Goal: Information Seeking & Learning: Understand process/instructions

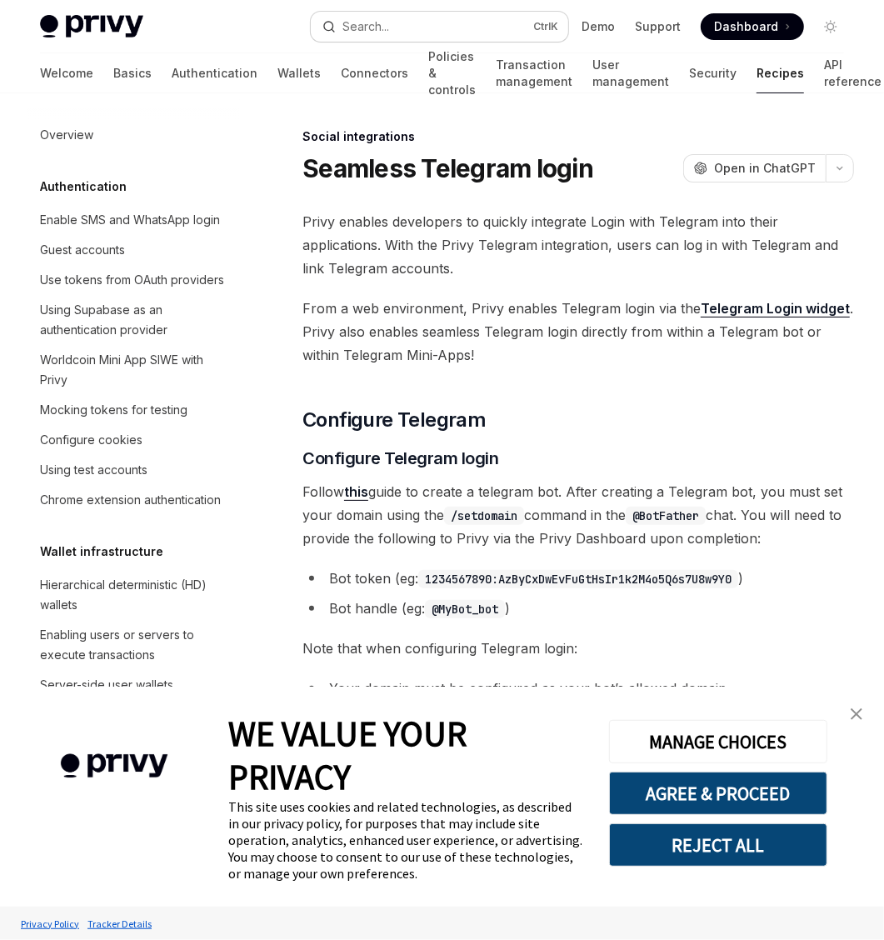
click at [400, 14] on button "Search... Ctrl K" at bounding box center [439, 27] width 257 height 30
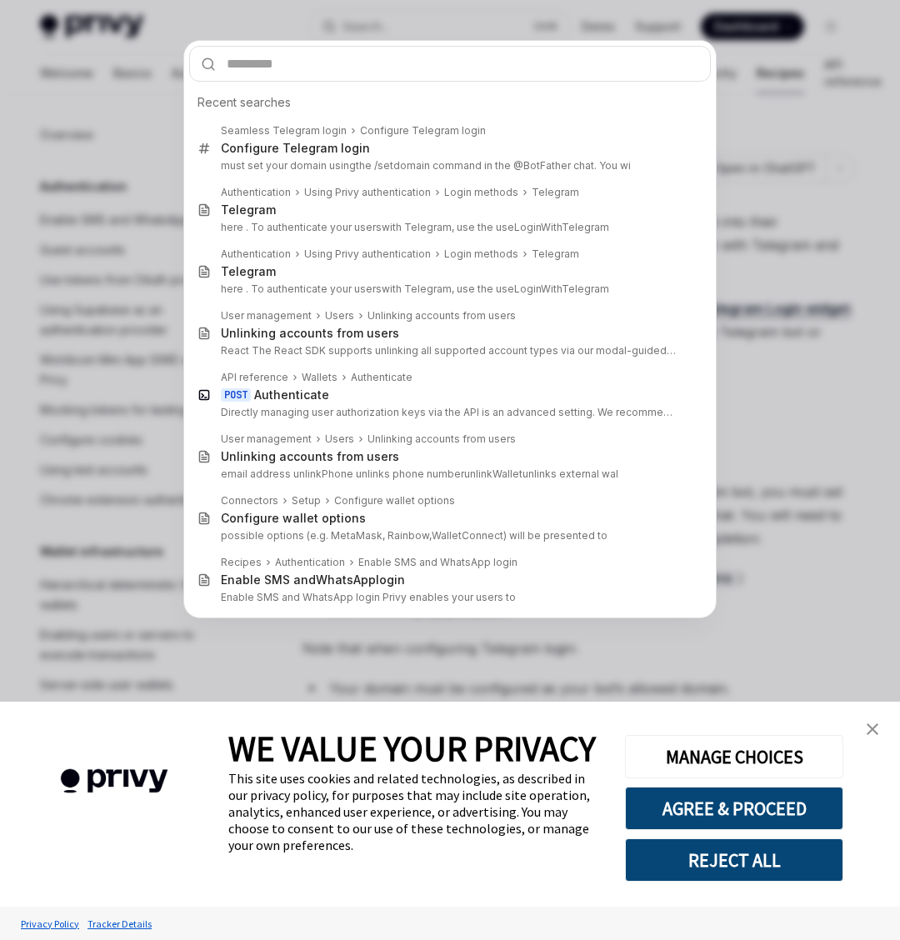
click at [358, 46] on input "text" at bounding box center [450, 64] width 522 height 36
type textarea "*"
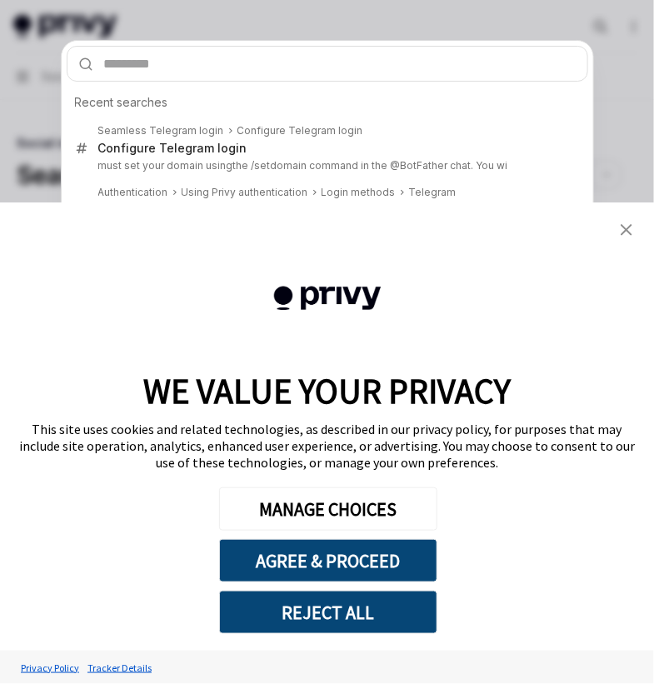
click at [228, 46] on input "text" at bounding box center [328, 64] width 522 height 36
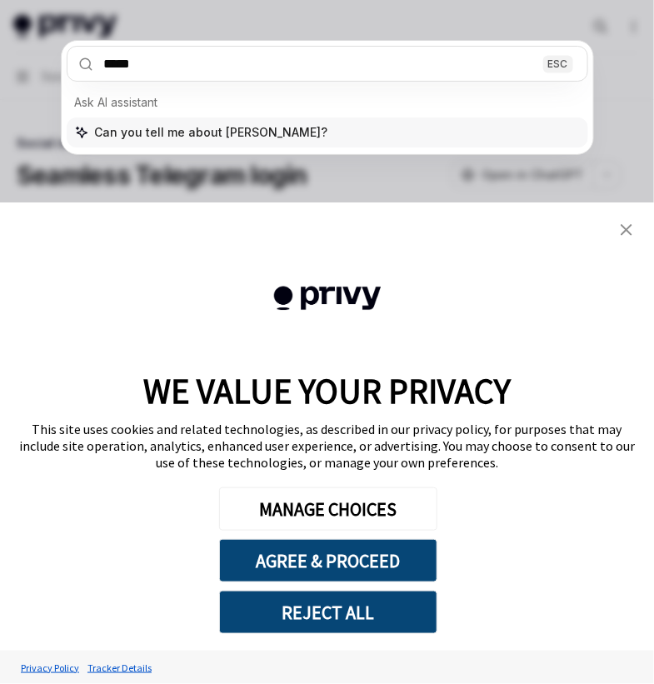
type input "**"
type textarea "*"
type input "****"
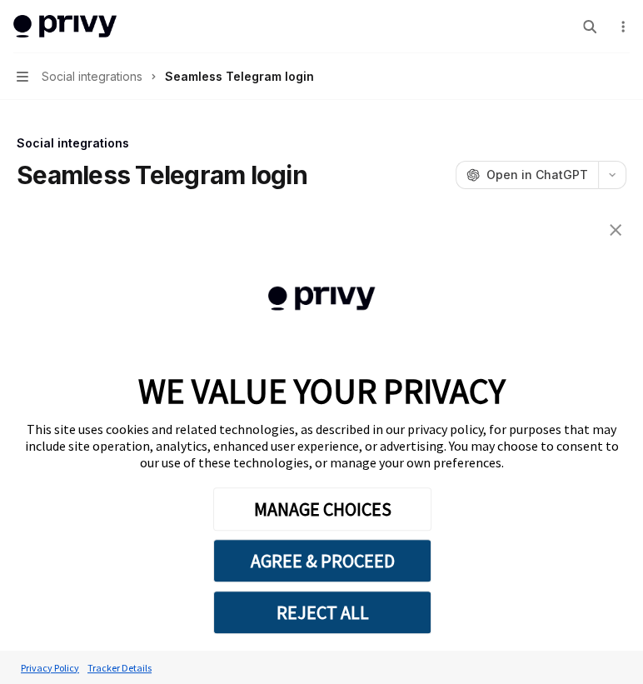
click at [617, 233] on img "close banner" at bounding box center [616, 230] width 12 height 12
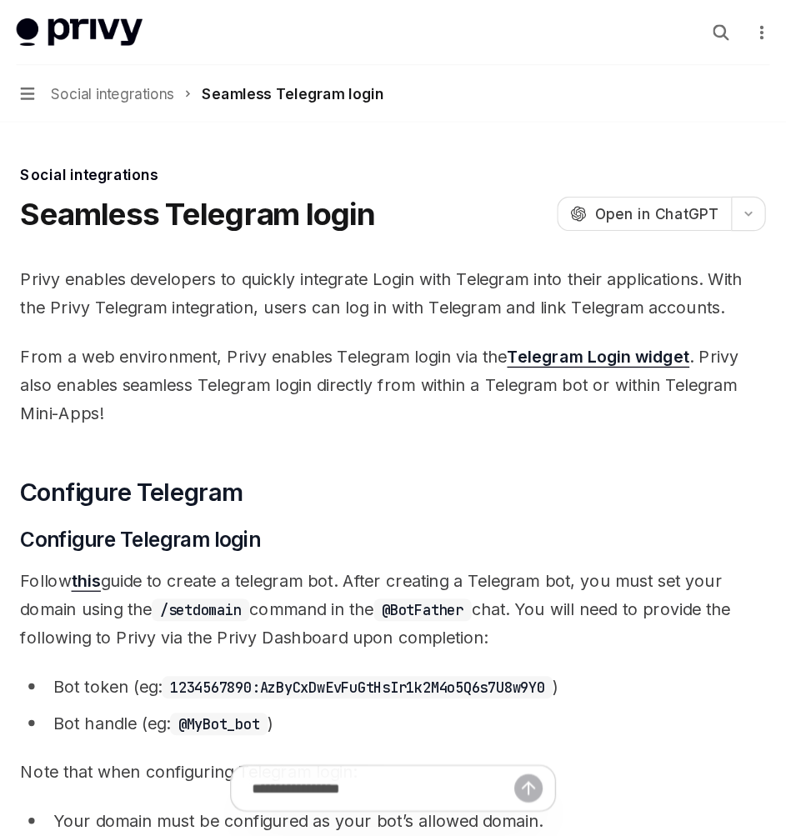
type textarea "*"
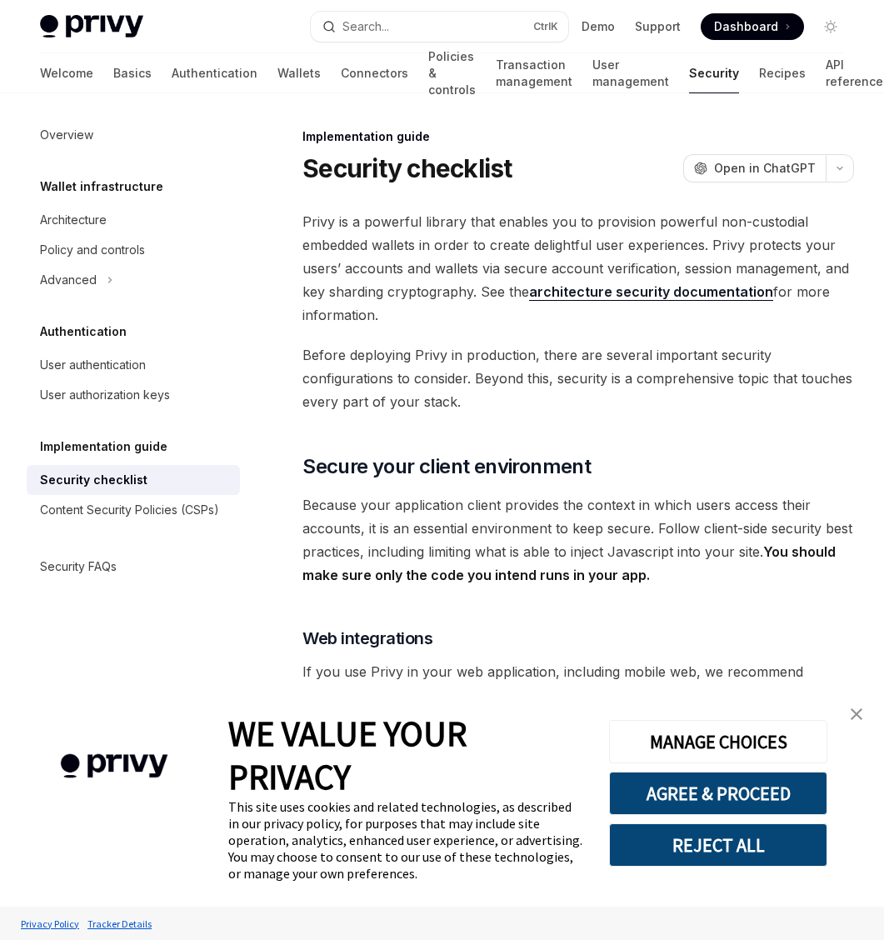
scroll to position [104, 0]
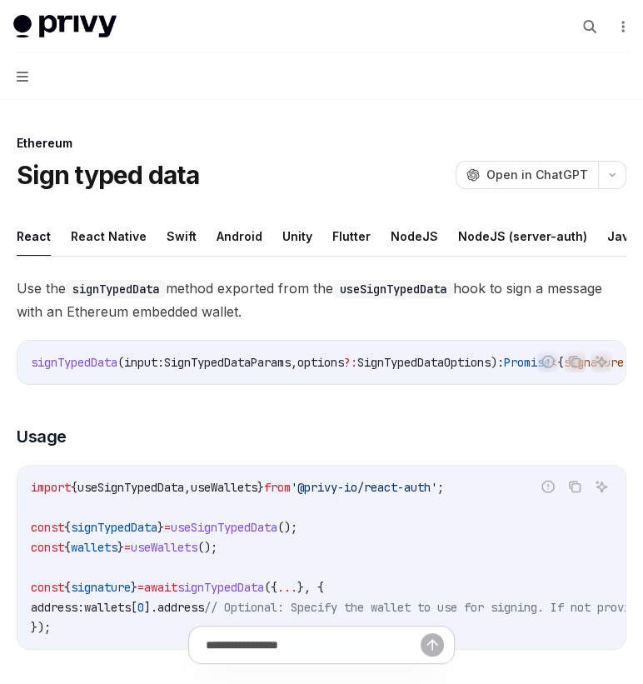
type textarea "*"
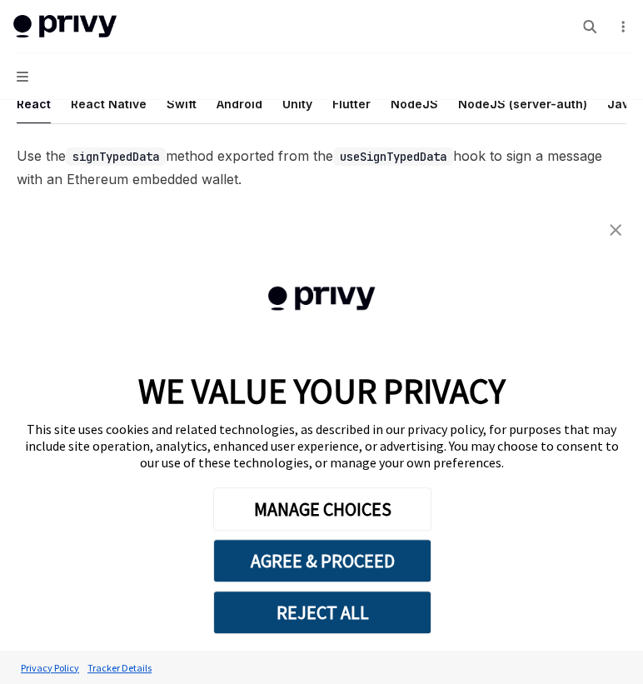
scroll to position [227, 0]
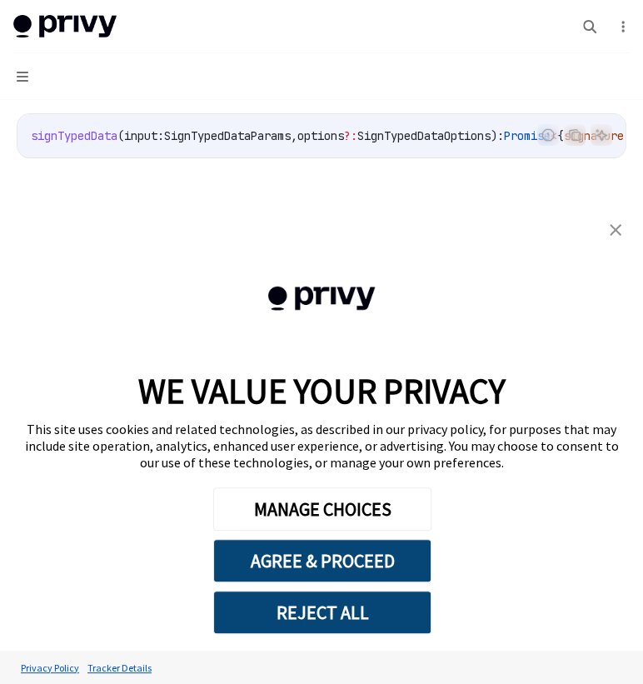
click at [615, 232] on img "close banner" at bounding box center [616, 230] width 12 height 12
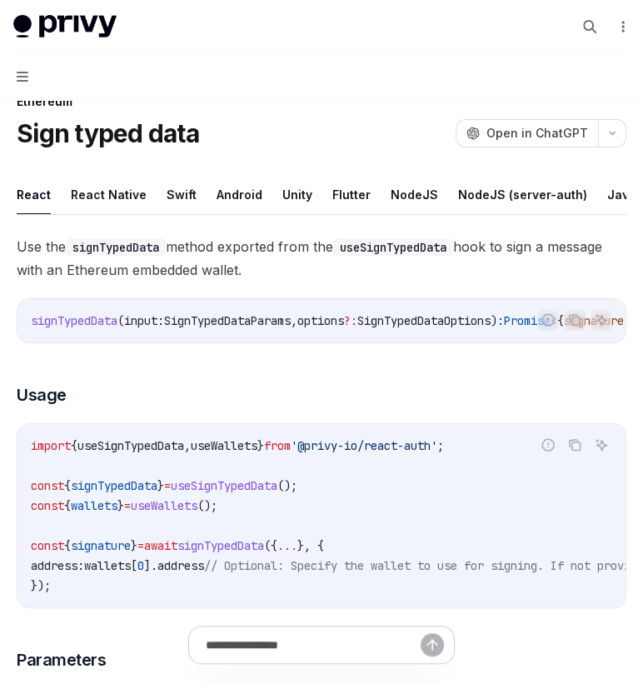
scroll to position [0, 0]
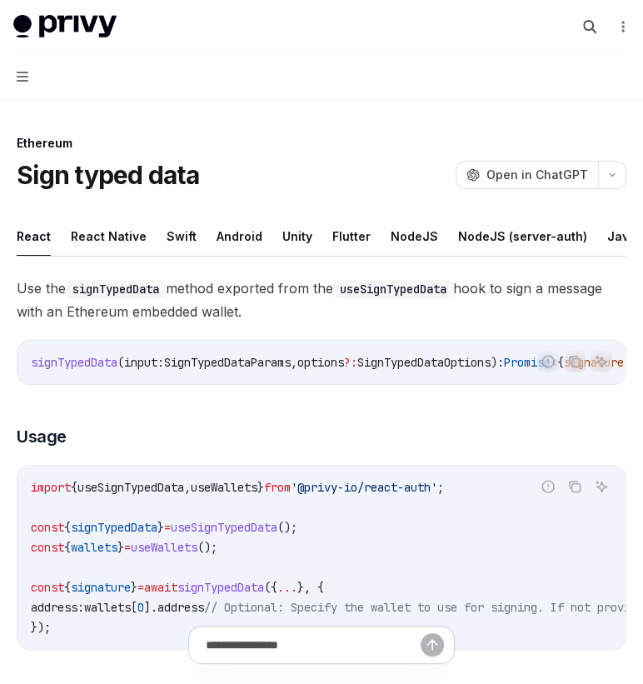
click at [597, 20] on icon "button" at bounding box center [589, 26] width 13 height 13
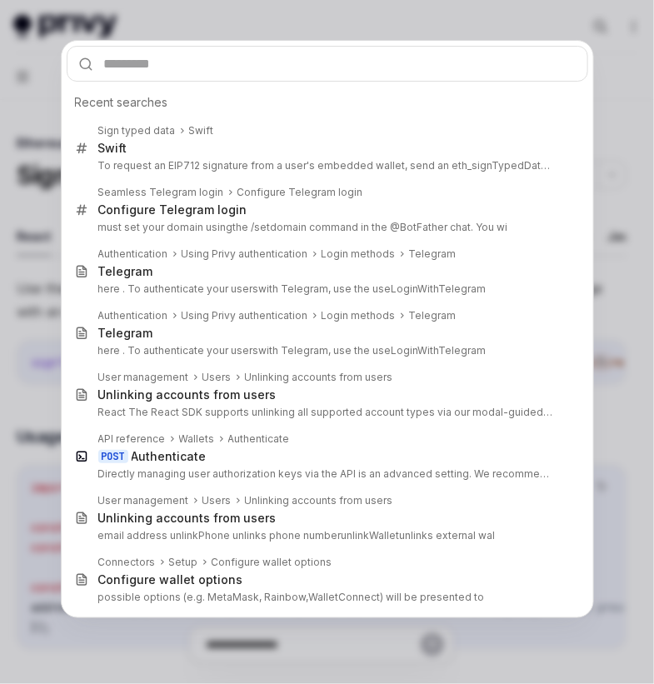
click at [192, 46] on input "text" at bounding box center [328, 64] width 522 height 36
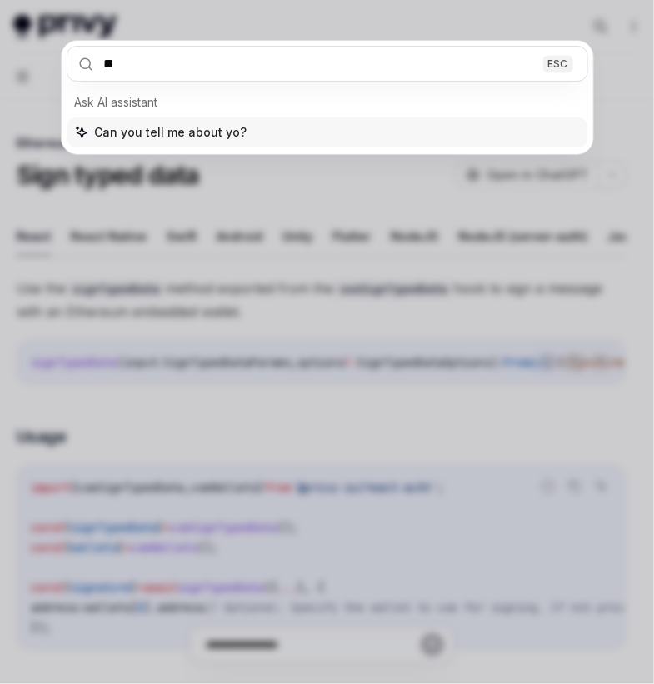
type input "*"
type input "**"
type textarea "*"
type input "******"
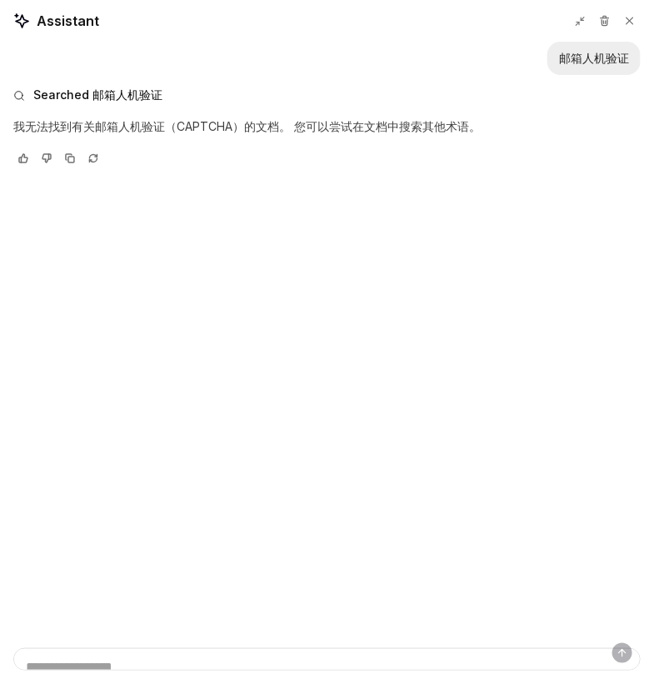
click at [112, 117] on p "我无法找到有关邮箱人机验证（CAPTCHA）的文档。 您可以尝试在文档中搜索其他术语。" at bounding box center [326, 127] width 627 height 20
click at [119, 117] on p "我无法找到有关邮箱人机验证（CAPTCHA）的文档。 您可以尝试在文档中搜索其他术语。" at bounding box center [326, 127] width 627 height 20
click at [641, 12] on button at bounding box center [630, 21] width 22 height 22
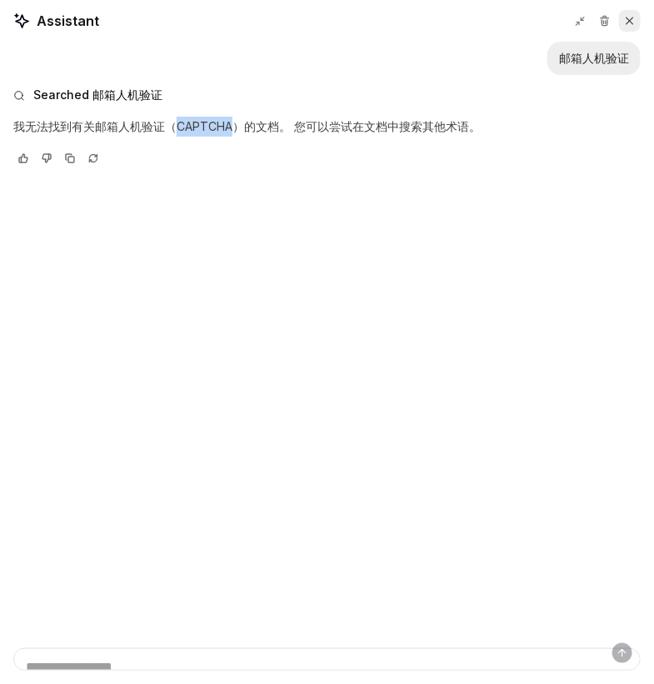
type textarea "*"
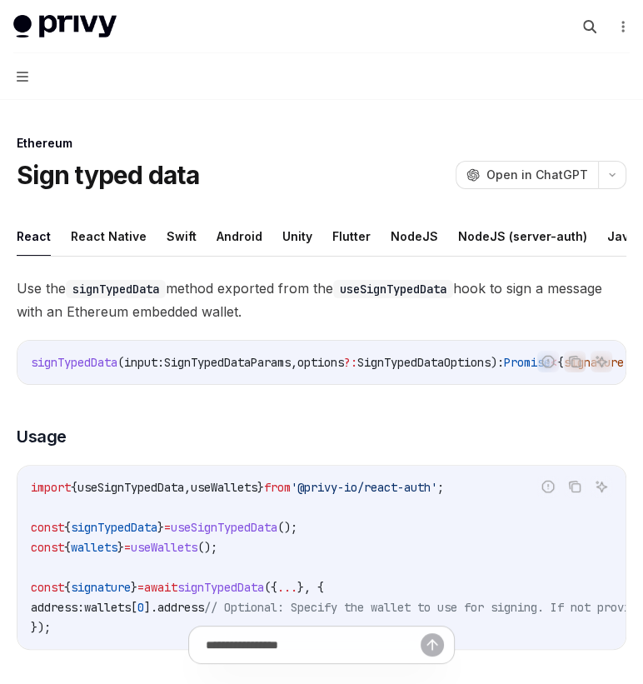
click at [597, 20] on icon "button" at bounding box center [589, 26] width 13 height 13
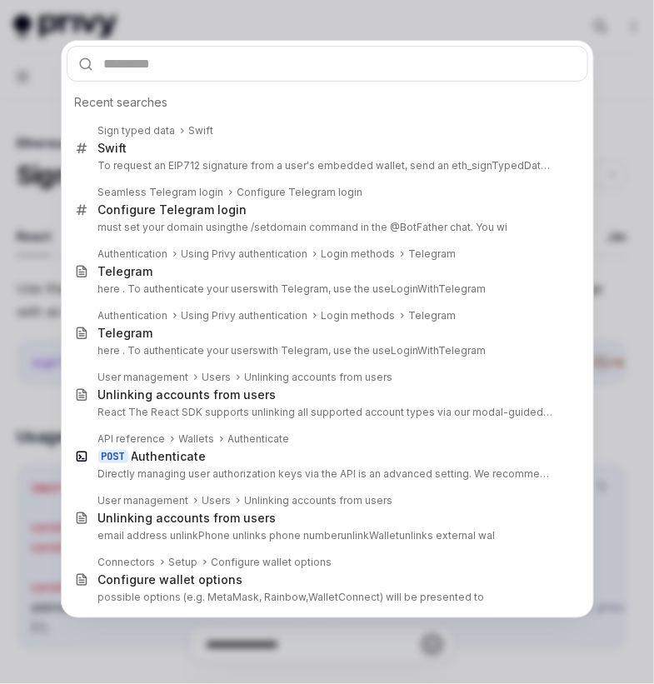
type input "**********"
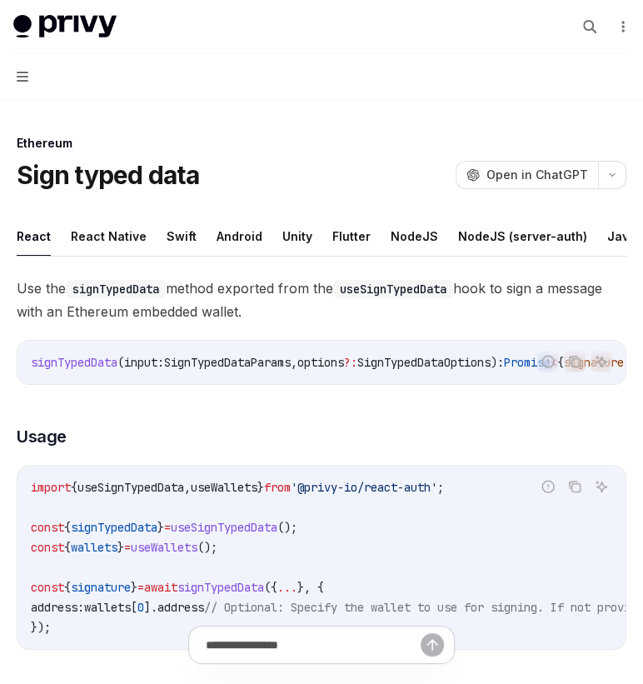
type textarea "*"
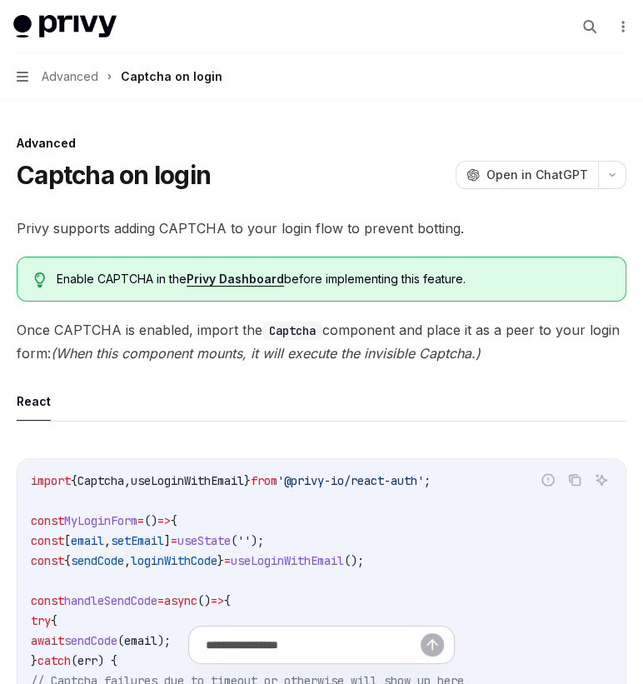
click at [71, 553] on span "sendCode" at bounding box center [97, 560] width 53 height 15
click at [77, 473] on span "Captcha" at bounding box center [100, 480] width 47 height 15
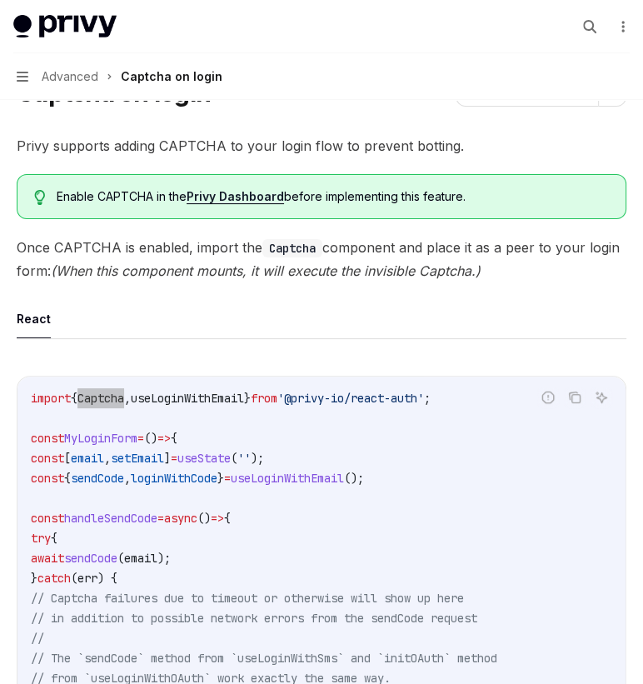
scroll to position [97, 0]
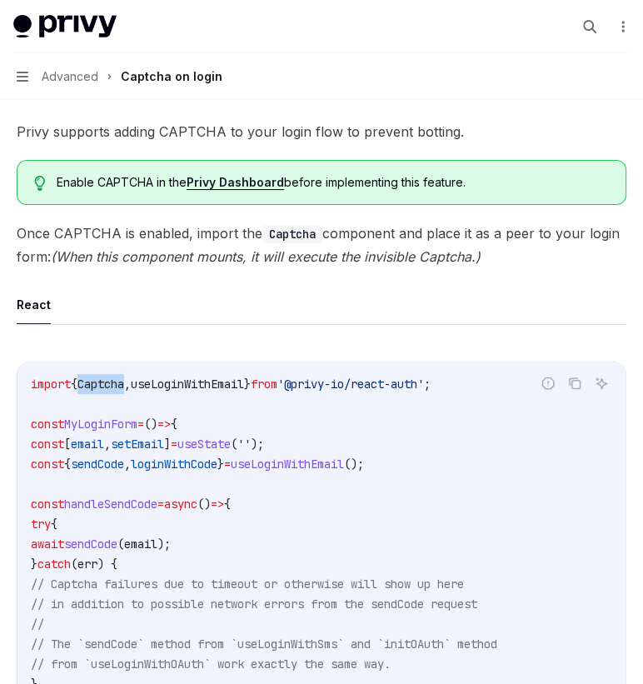
drag, startPoint x: 86, startPoint y: 407, endPoint x: 42, endPoint y: 410, distance: 44.2
click at [42, 410] on code "import { Captcha , useLoginWithEmail } from '@privy-io/react-auth' ; const MyLo…" at bounding box center [322, 634] width 582 height 520
click at [77, 377] on span "Captcha" at bounding box center [100, 384] width 47 height 15
copy span "Captcha"
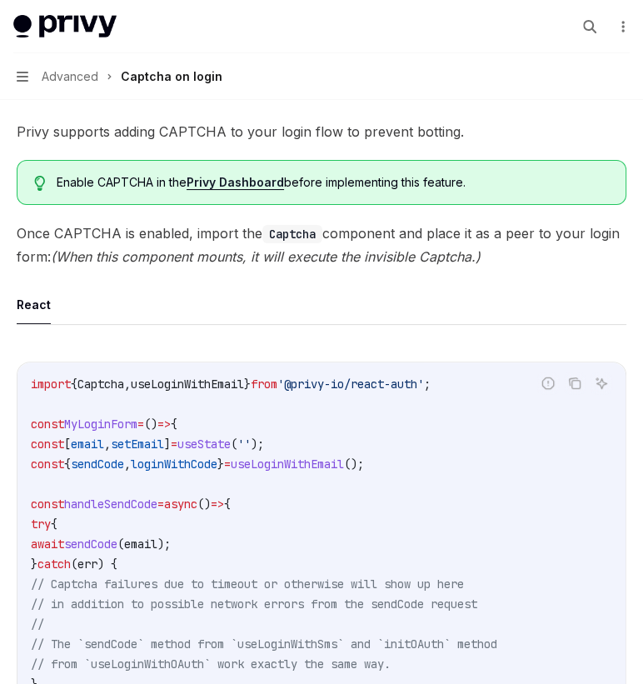
click at [77, 537] on span "sendCode" at bounding box center [90, 544] width 53 height 15
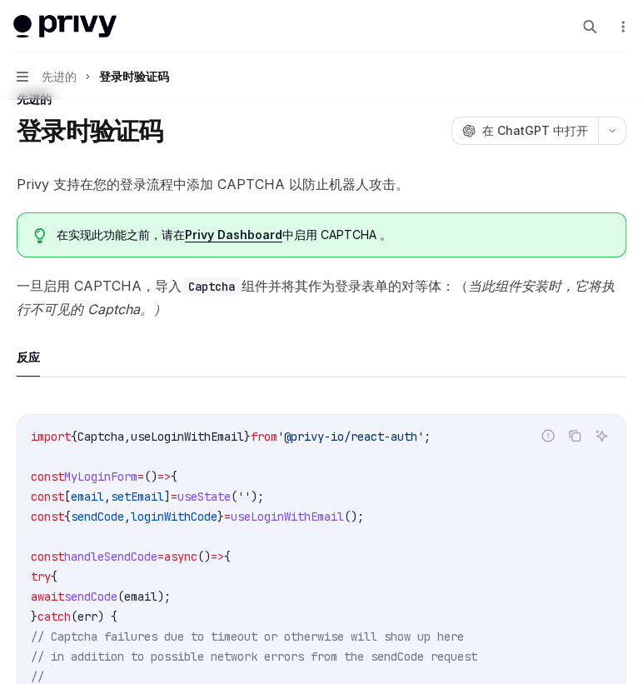
scroll to position [108, 0]
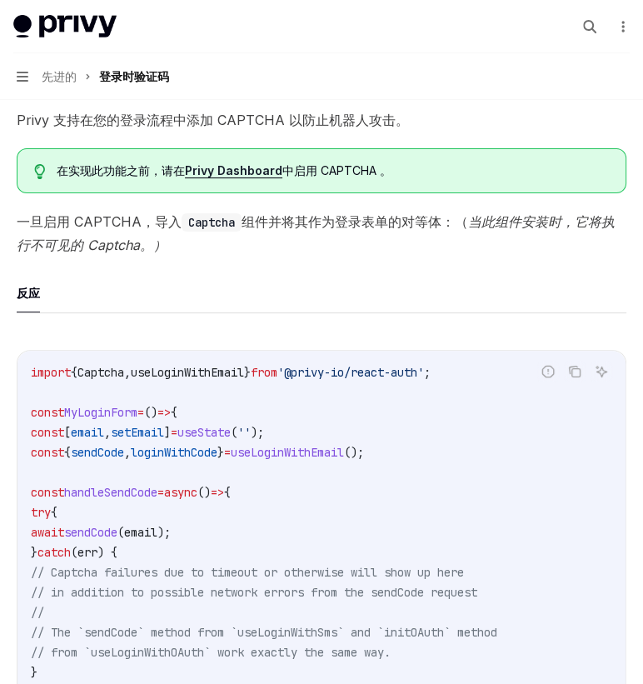
drag, startPoint x: 88, startPoint y: 484, endPoint x: 68, endPoint y: 487, distance: 20.3
drag, startPoint x: 242, startPoint y: 484, endPoint x: 195, endPoint y: 484, distance: 47.5
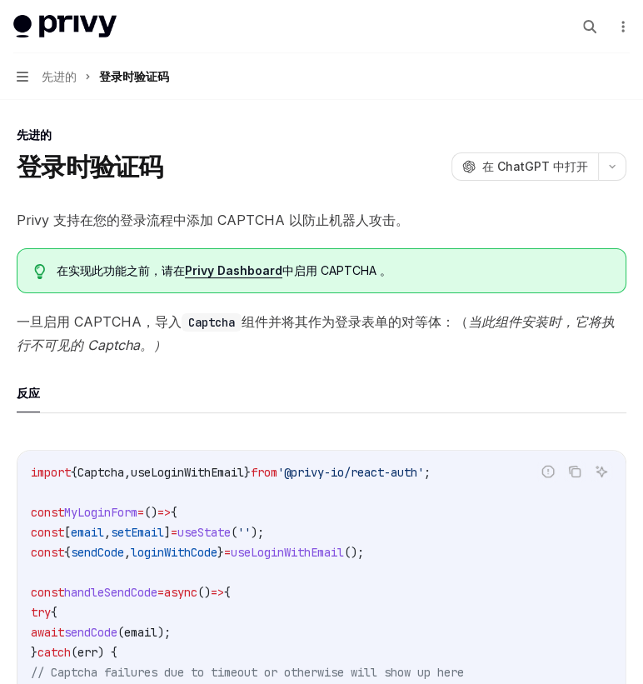
scroll to position [0, 0]
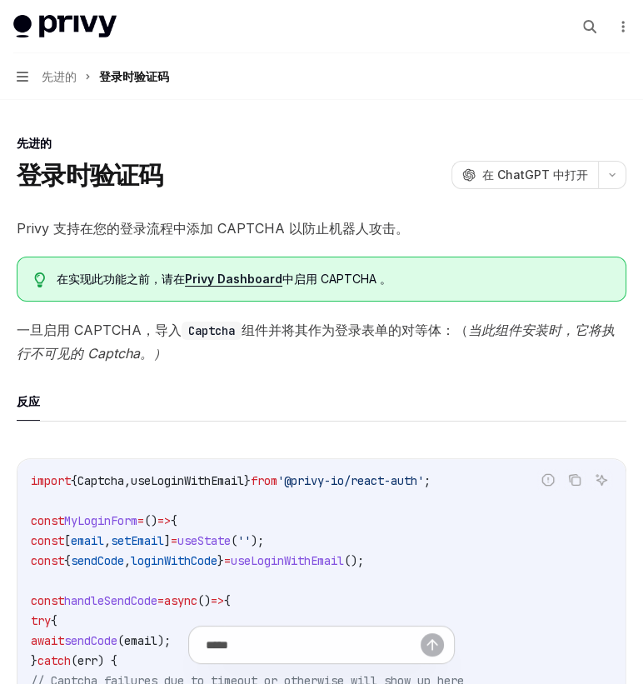
drag, startPoint x: 105, startPoint y: 596, endPoint x: 68, endPoint y: 596, distance: 36.7
drag, startPoint x: 257, startPoint y: 416, endPoint x: 39, endPoint y: 373, distance: 222.4
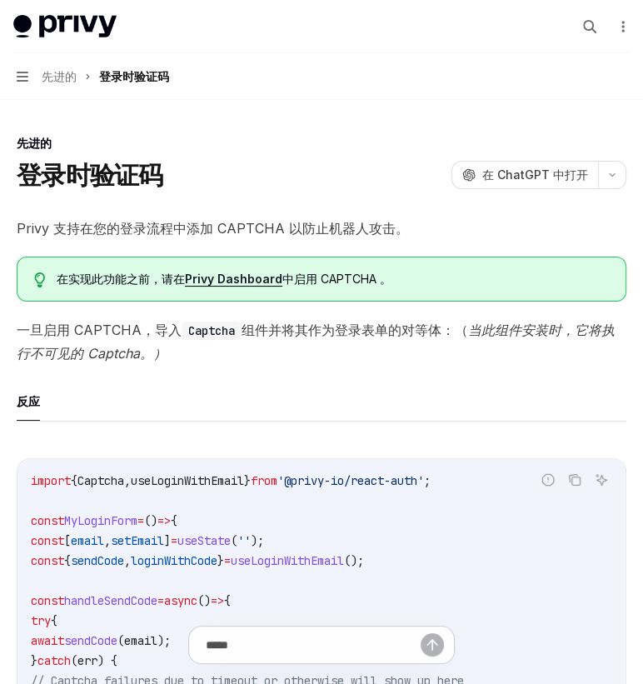
copy code "// Captcha failures due to timeout or otherwise will show up here // in additio…"
